Goal: Transaction & Acquisition: Book appointment/travel/reservation

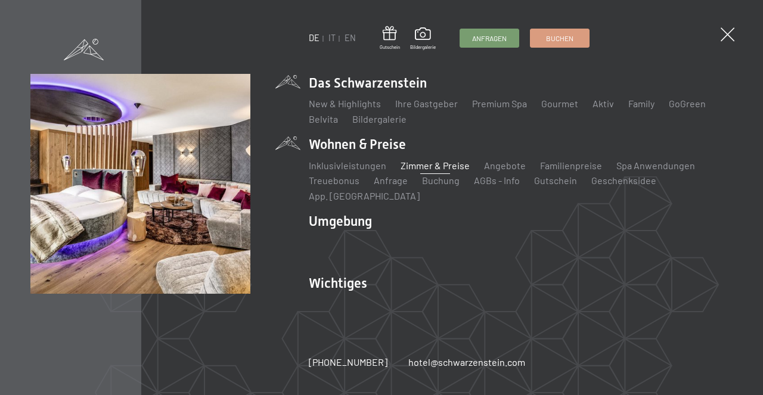
click at [412, 171] on link "Zimmer & Preise" at bounding box center [435, 165] width 69 height 11
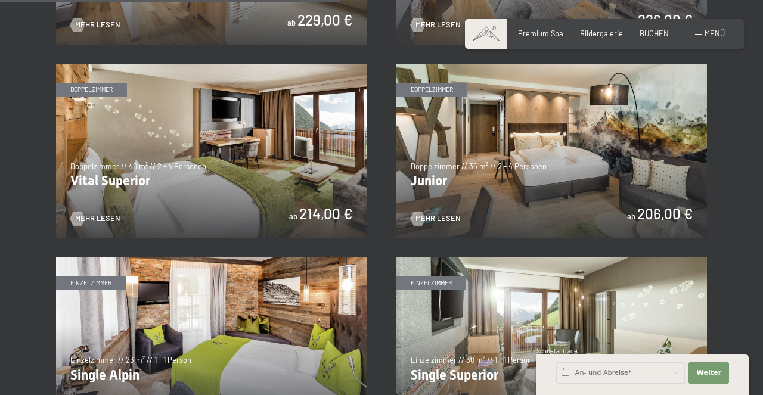
scroll to position [1326, 0]
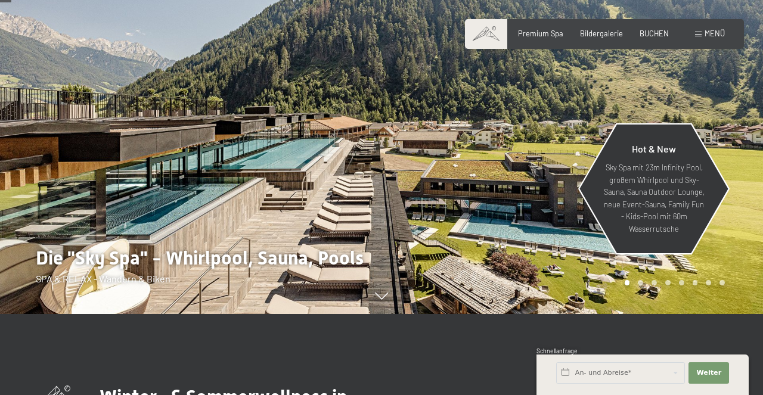
scroll to position [82, 0]
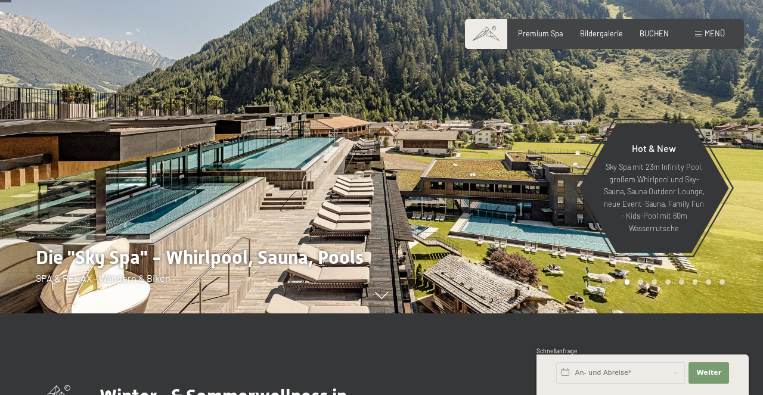
click at [617, 280] on div at bounding box center [573, 115] width 382 height 395
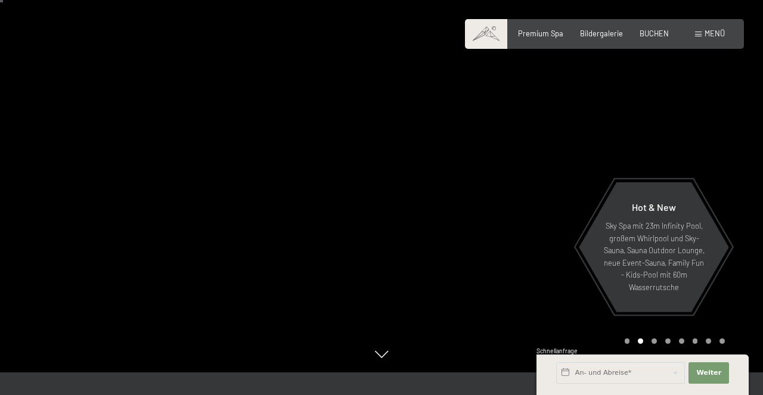
scroll to position [23, 0]
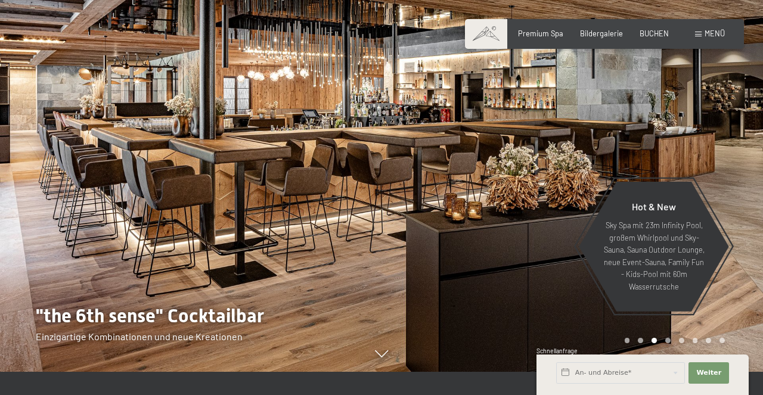
click at [561, 150] on div at bounding box center [573, 174] width 382 height 395
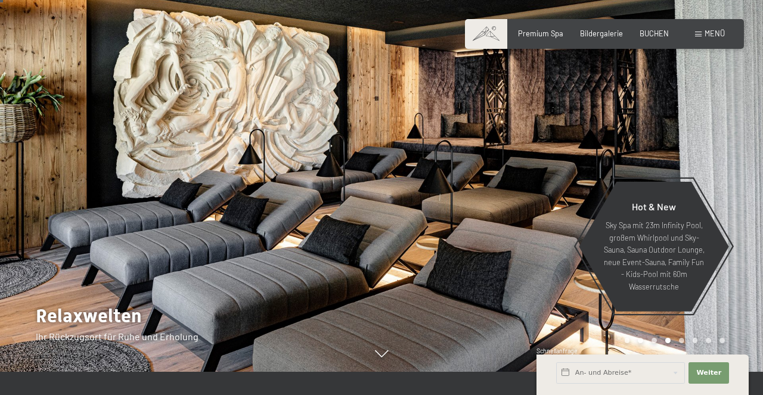
click at [561, 150] on div at bounding box center [573, 174] width 382 height 395
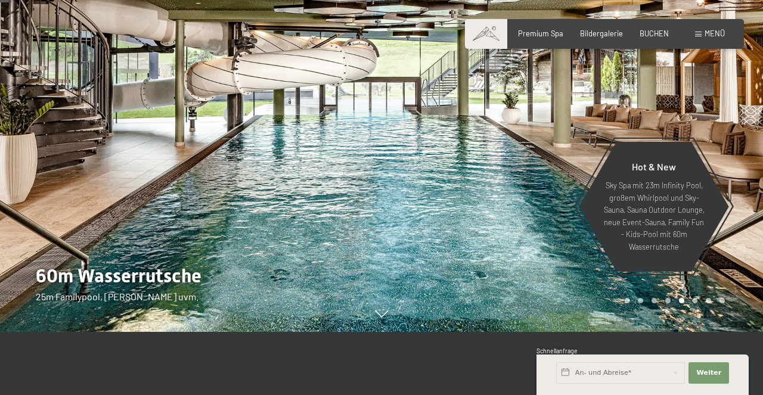
scroll to position [64, 0]
click at [564, 128] on div at bounding box center [573, 133] width 382 height 395
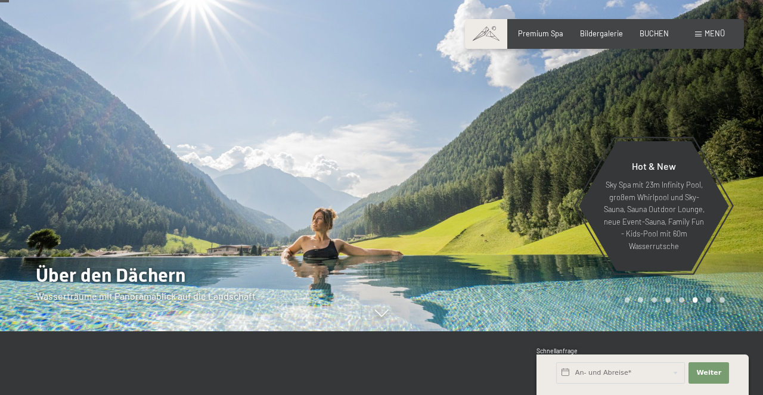
click at [564, 128] on div at bounding box center [573, 133] width 382 height 395
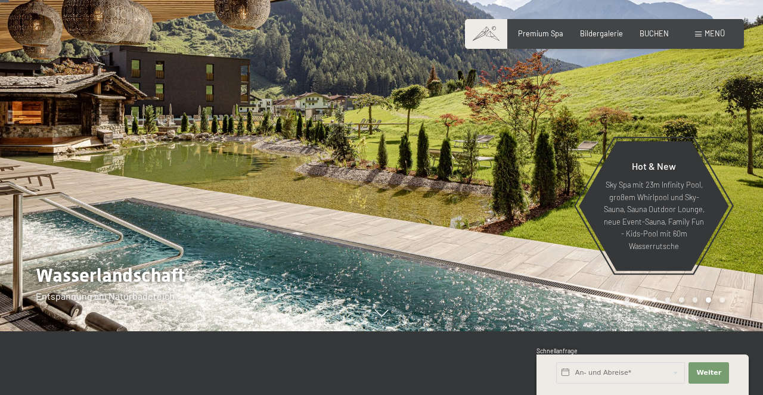
click at [564, 128] on div at bounding box center [573, 133] width 382 height 395
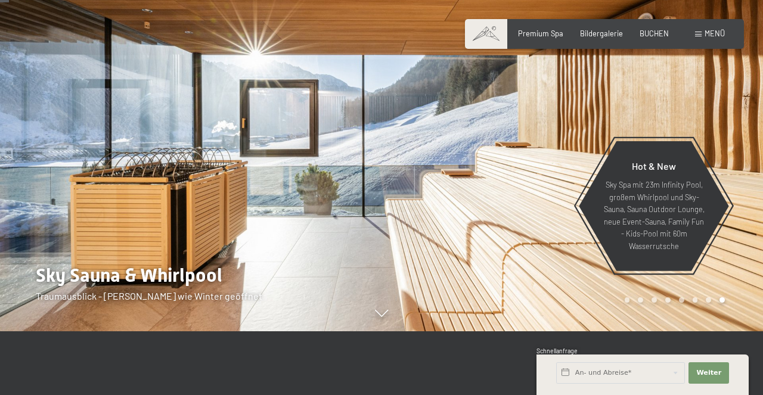
click at [564, 128] on div at bounding box center [573, 133] width 382 height 395
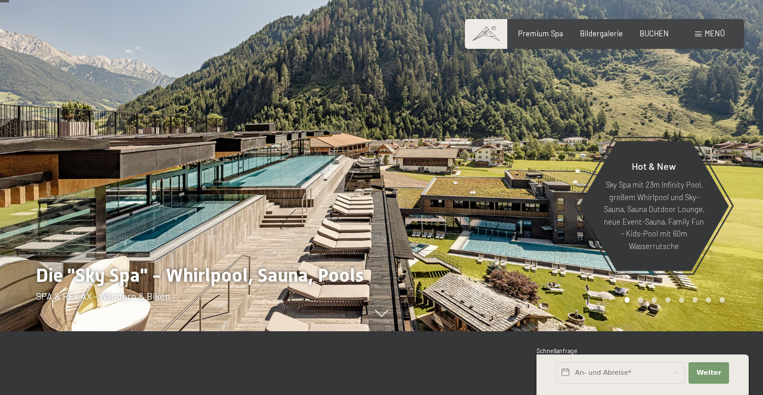
click at [564, 131] on div at bounding box center [573, 133] width 382 height 395
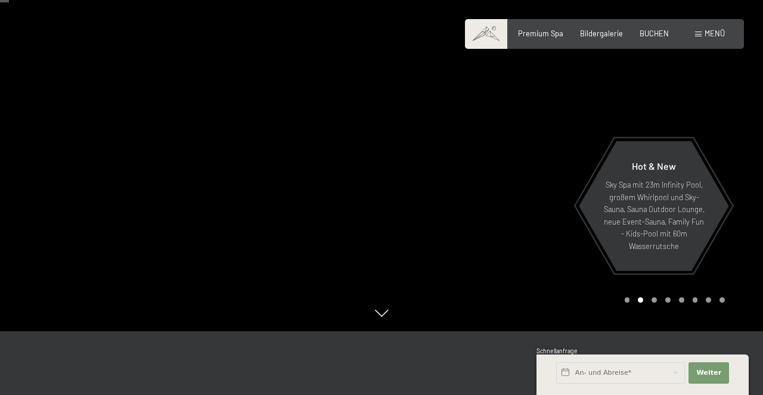
click at [564, 131] on div at bounding box center [573, 133] width 382 height 395
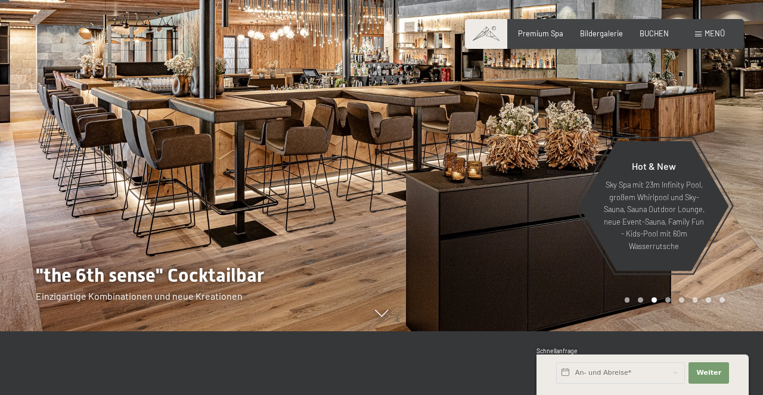
click at [564, 131] on div at bounding box center [573, 133] width 382 height 395
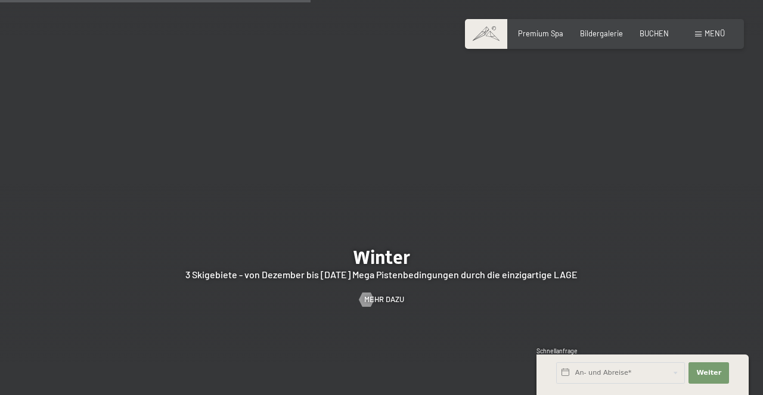
scroll to position [2260, 0]
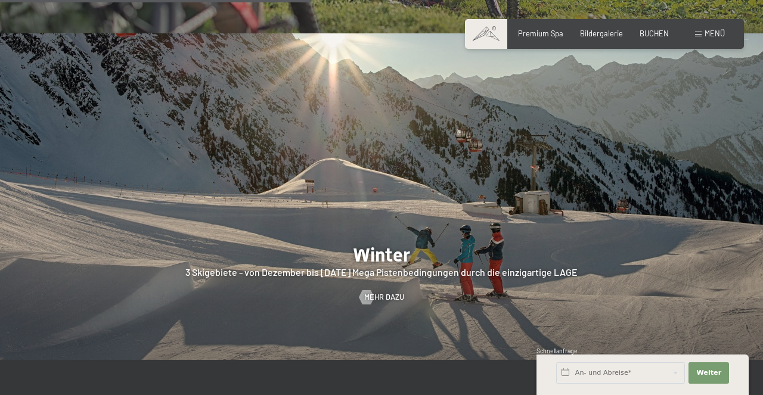
click at [385, 256] on div at bounding box center [381, 196] width 763 height 327
click at [382, 292] on span "Mehr dazu" at bounding box center [396, 297] width 40 height 11
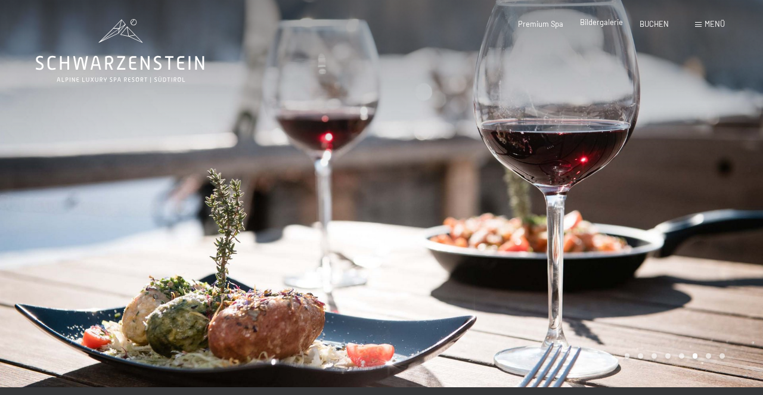
click at [598, 24] on span "Bildergalerie" at bounding box center [601, 22] width 43 height 10
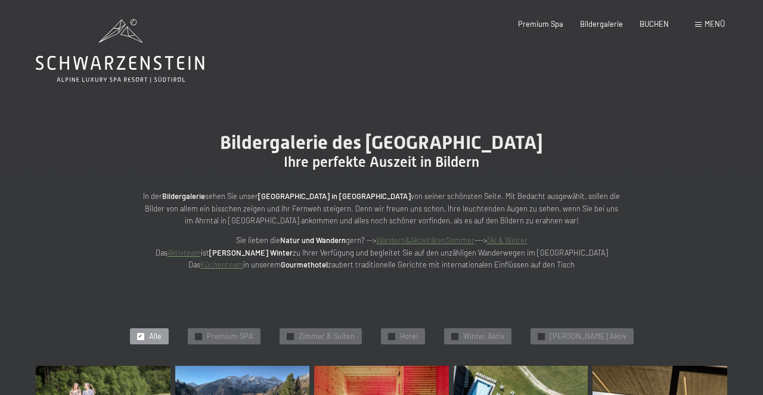
click at [700, 24] on span at bounding box center [698, 24] width 7 height 5
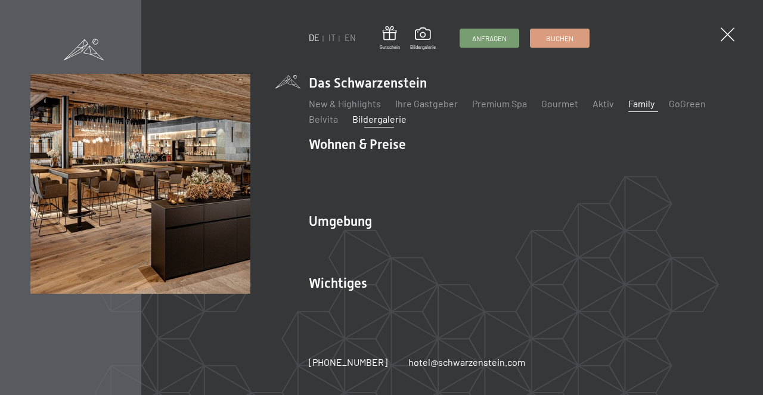
click at [637, 109] on link "Family" at bounding box center [641, 103] width 26 height 11
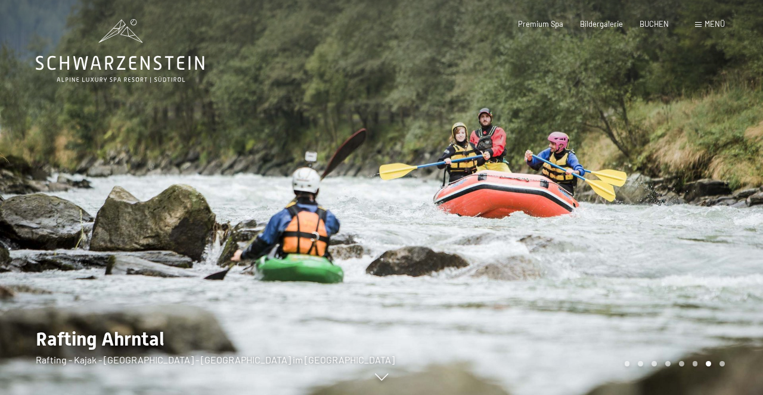
click at [708, 28] on span "Menü" at bounding box center [715, 24] width 20 height 10
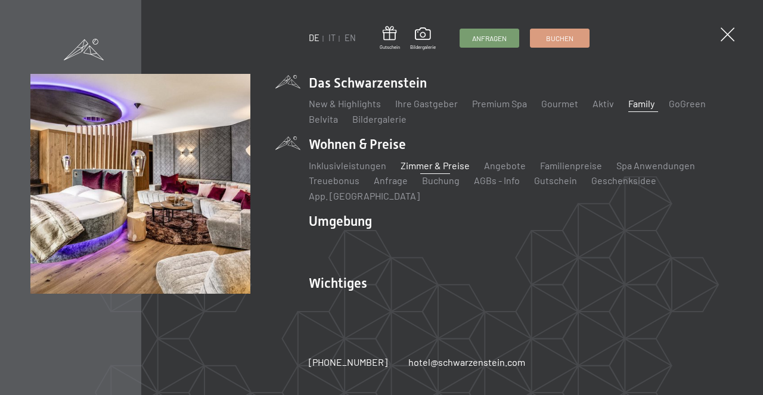
click at [413, 169] on link "Zimmer & Preise" at bounding box center [435, 165] width 69 height 11
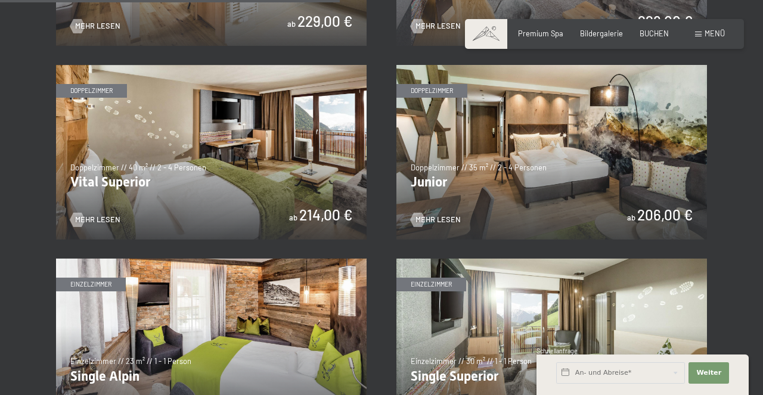
scroll to position [1346, 0]
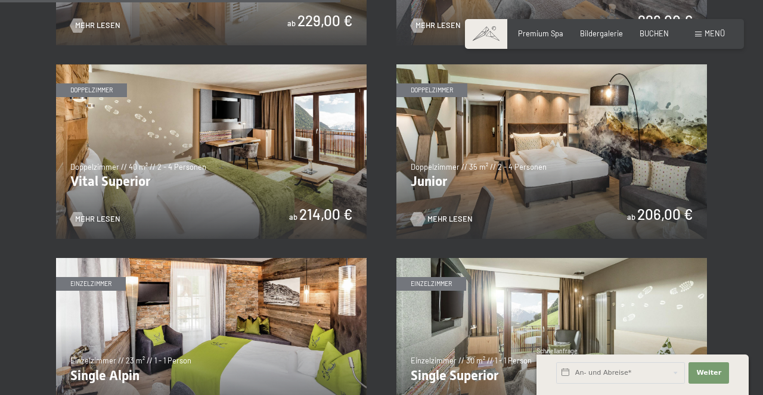
click at [443, 216] on span "Mehr Lesen" at bounding box center [449, 219] width 45 height 11
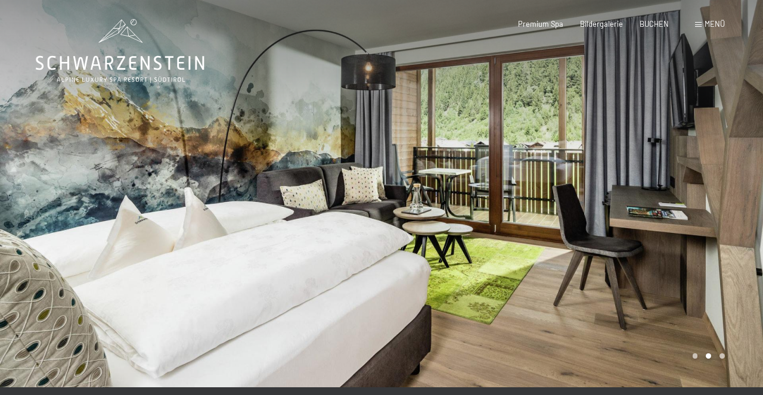
click at [156, 73] on icon at bounding box center [120, 51] width 169 height 64
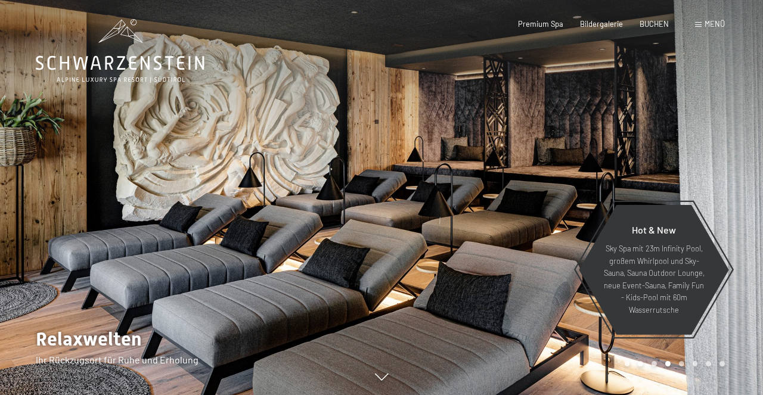
click at [133, 68] on icon at bounding box center [120, 51] width 169 height 64
